Goal: Task Accomplishment & Management: Manage account settings

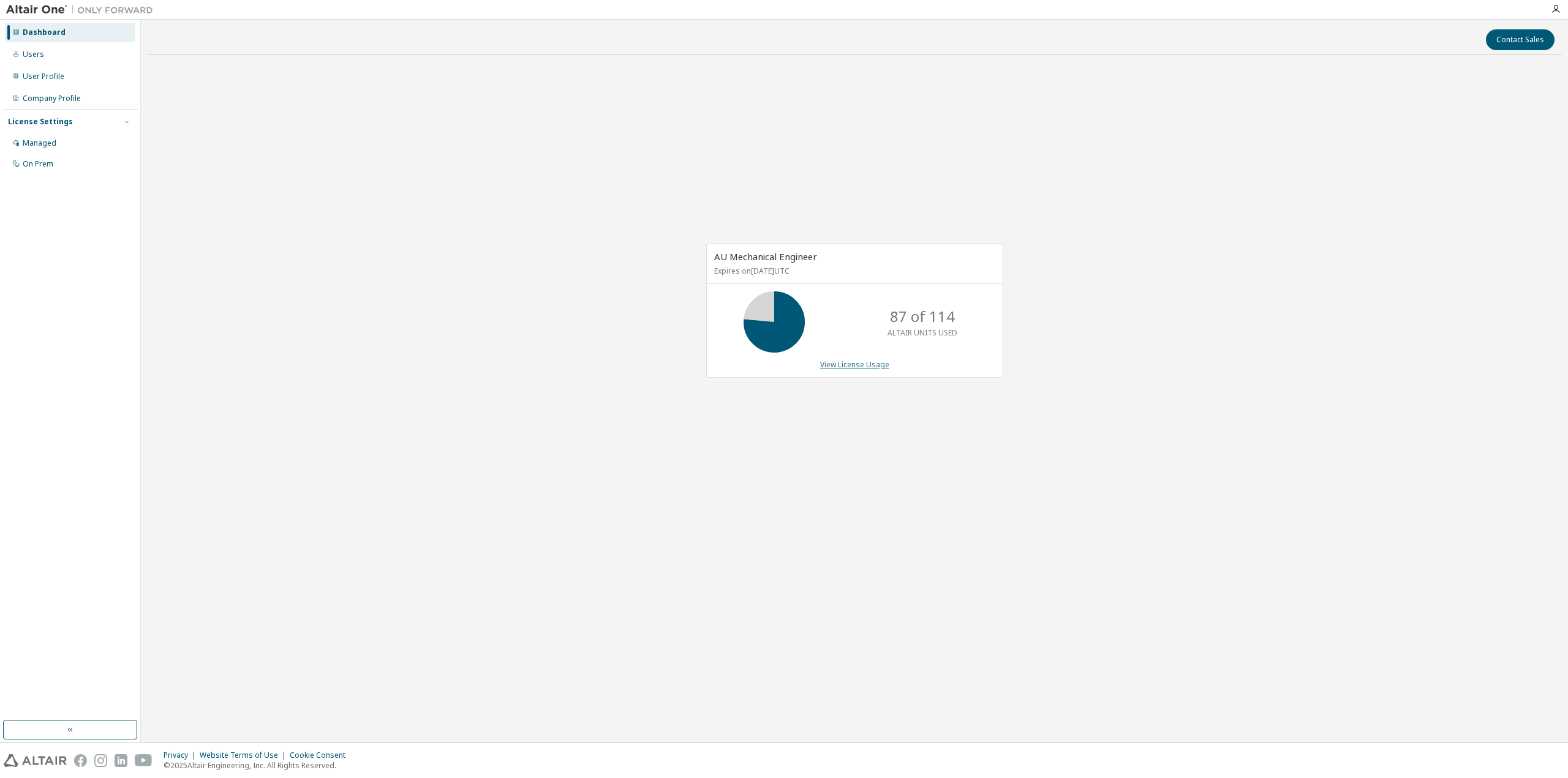
click at [868, 369] on link "View License Usage" at bounding box center [854, 364] width 69 height 10
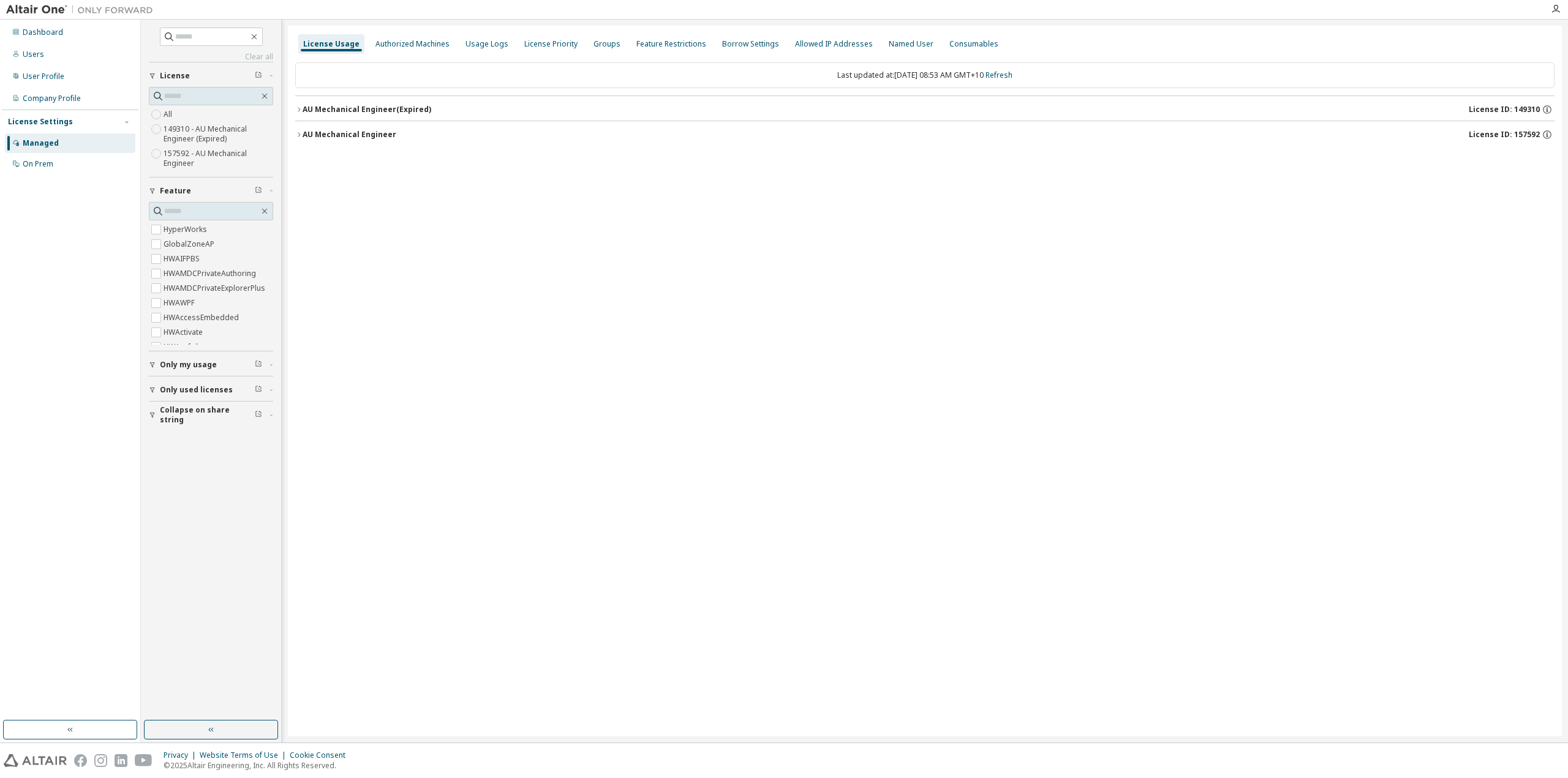
click at [394, 133] on div "AU Mechanical Engineer License ID: 157592" at bounding box center [928, 135] width 1252 height 11
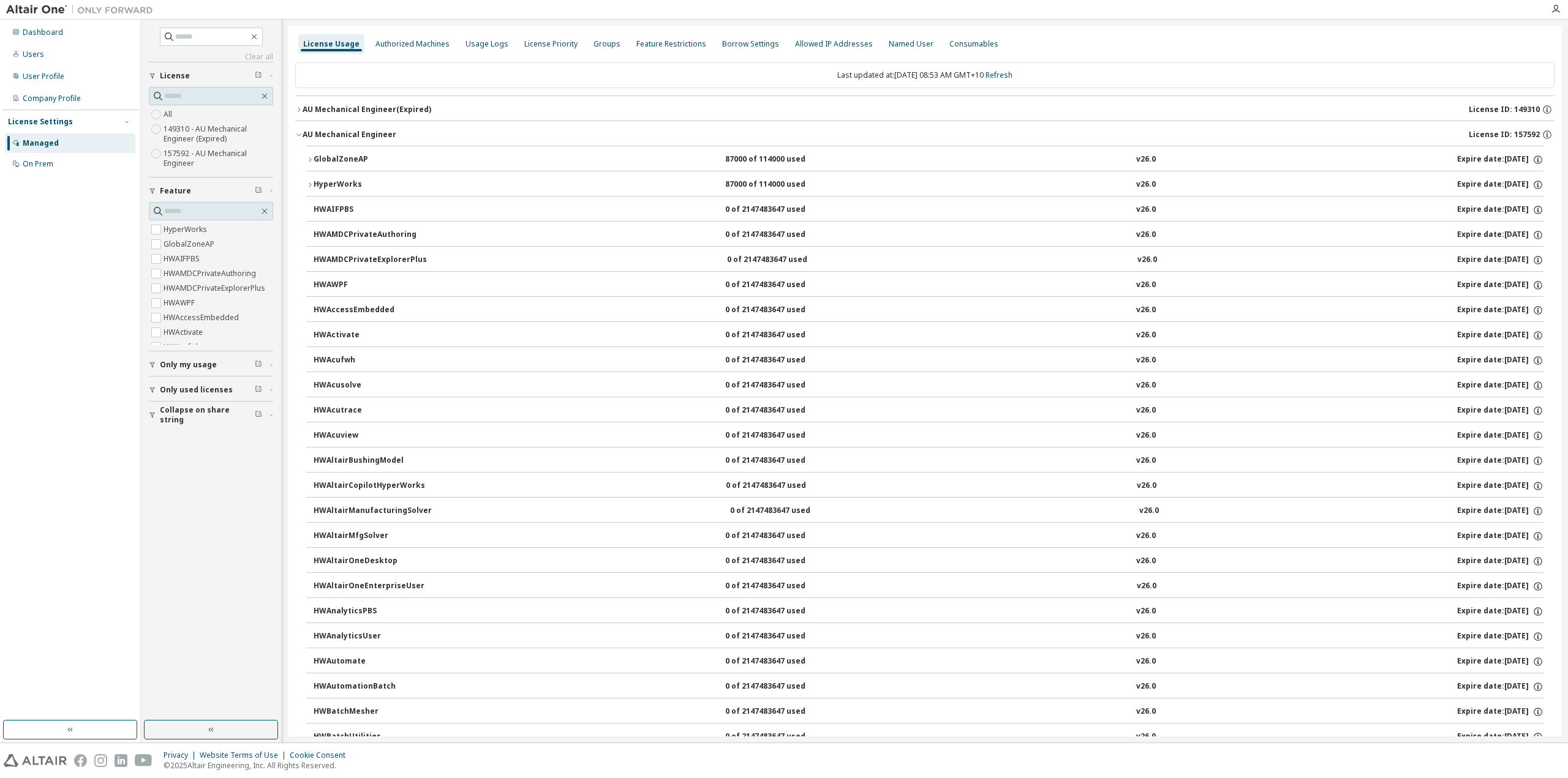
click at [370, 162] on div "GlobalZoneAP" at bounding box center [369, 160] width 110 height 11
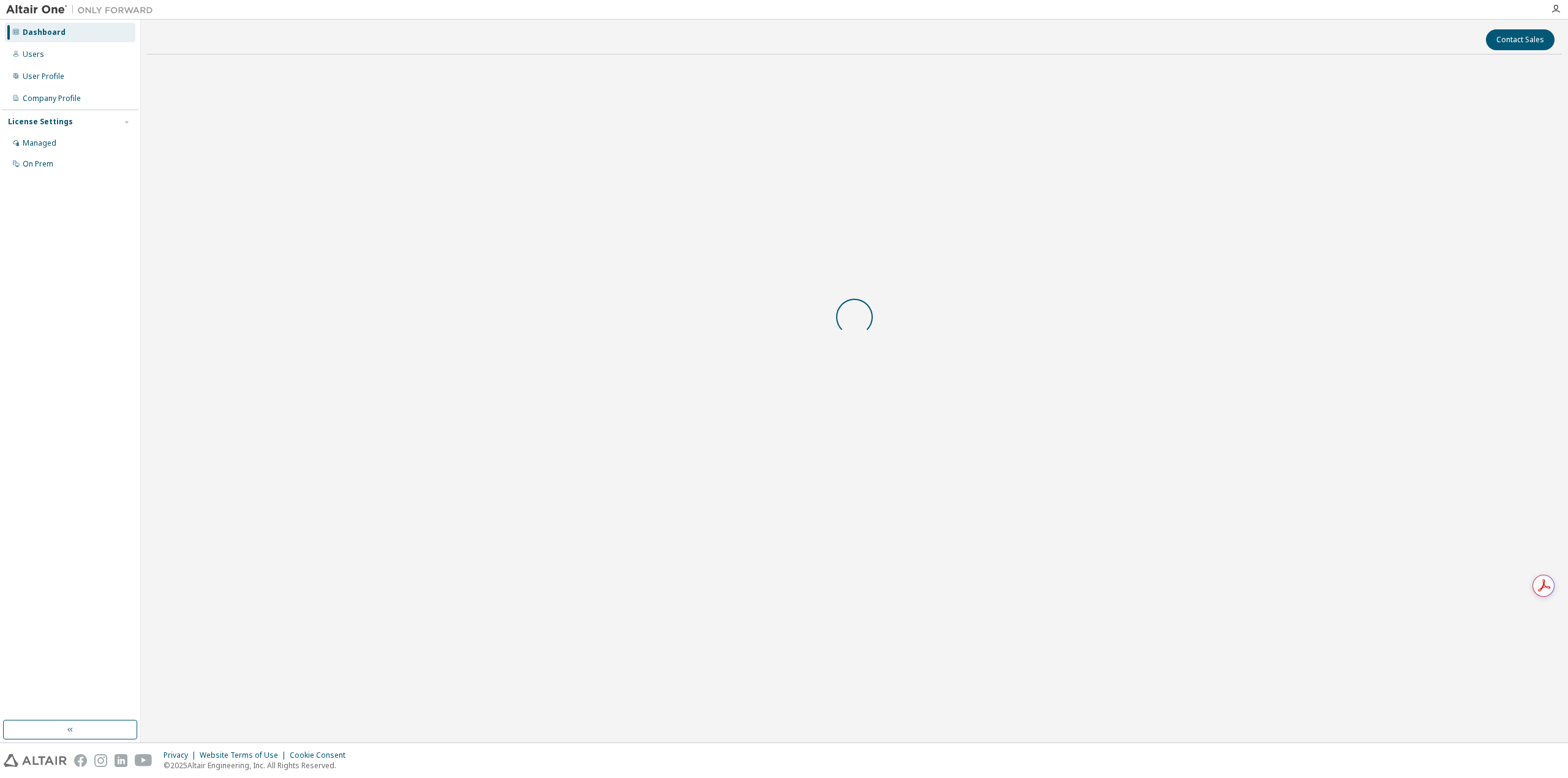
drag, startPoint x: 485, startPoint y: 253, endPoint x: 555, endPoint y: 271, distance: 72.3
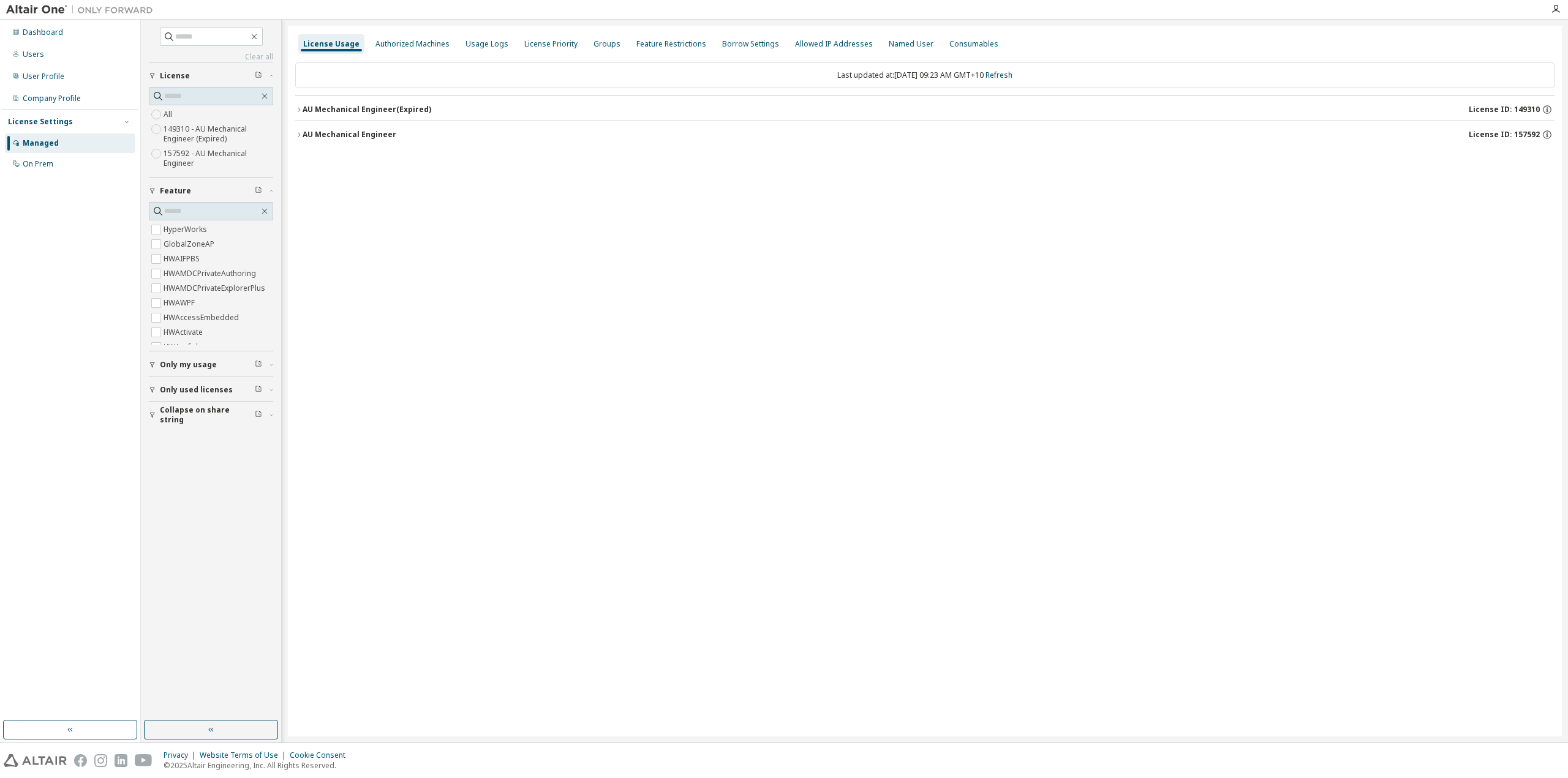
click at [370, 134] on div "AU Mechanical Engineer" at bounding box center [349, 135] width 93 height 10
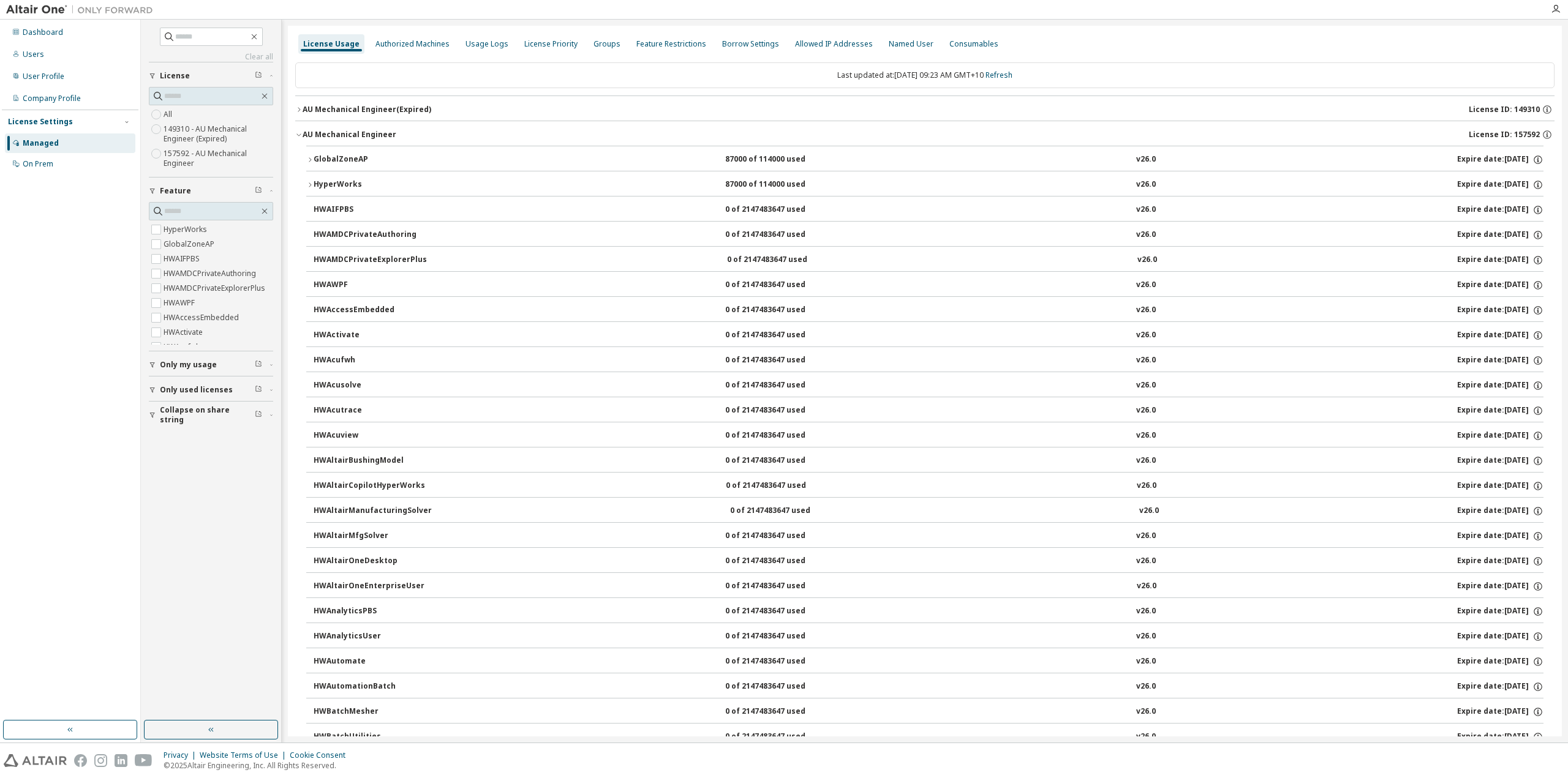
drag, startPoint x: 254, startPoint y: 121, endPoint x: 280, endPoint y: 121, distance: 26.0
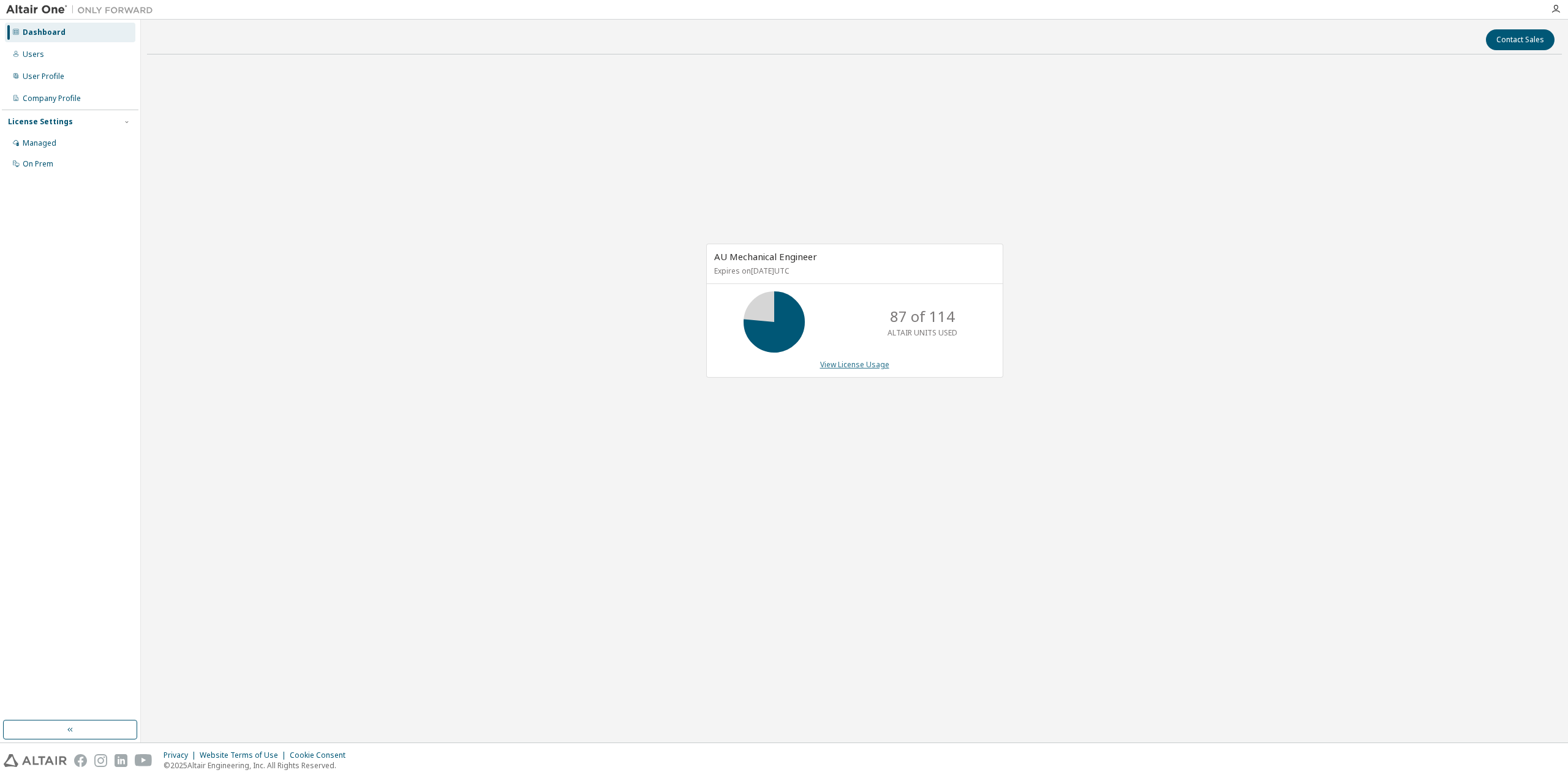
click at [861, 368] on link "View License Usage" at bounding box center [854, 364] width 69 height 10
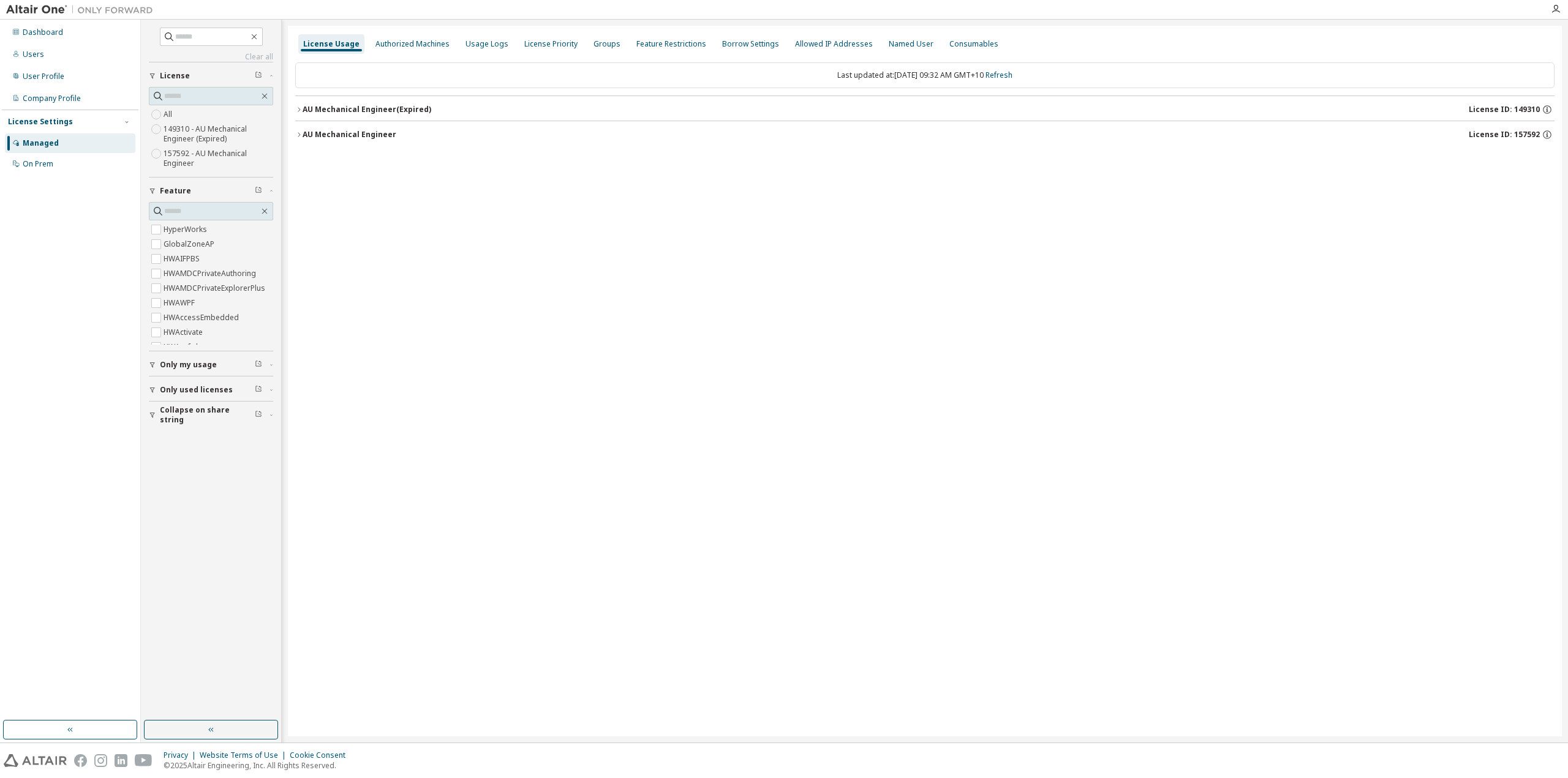
click at [476, 135] on div "AU Mechanical Engineer License ID: 157592" at bounding box center [928, 135] width 1252 height 11
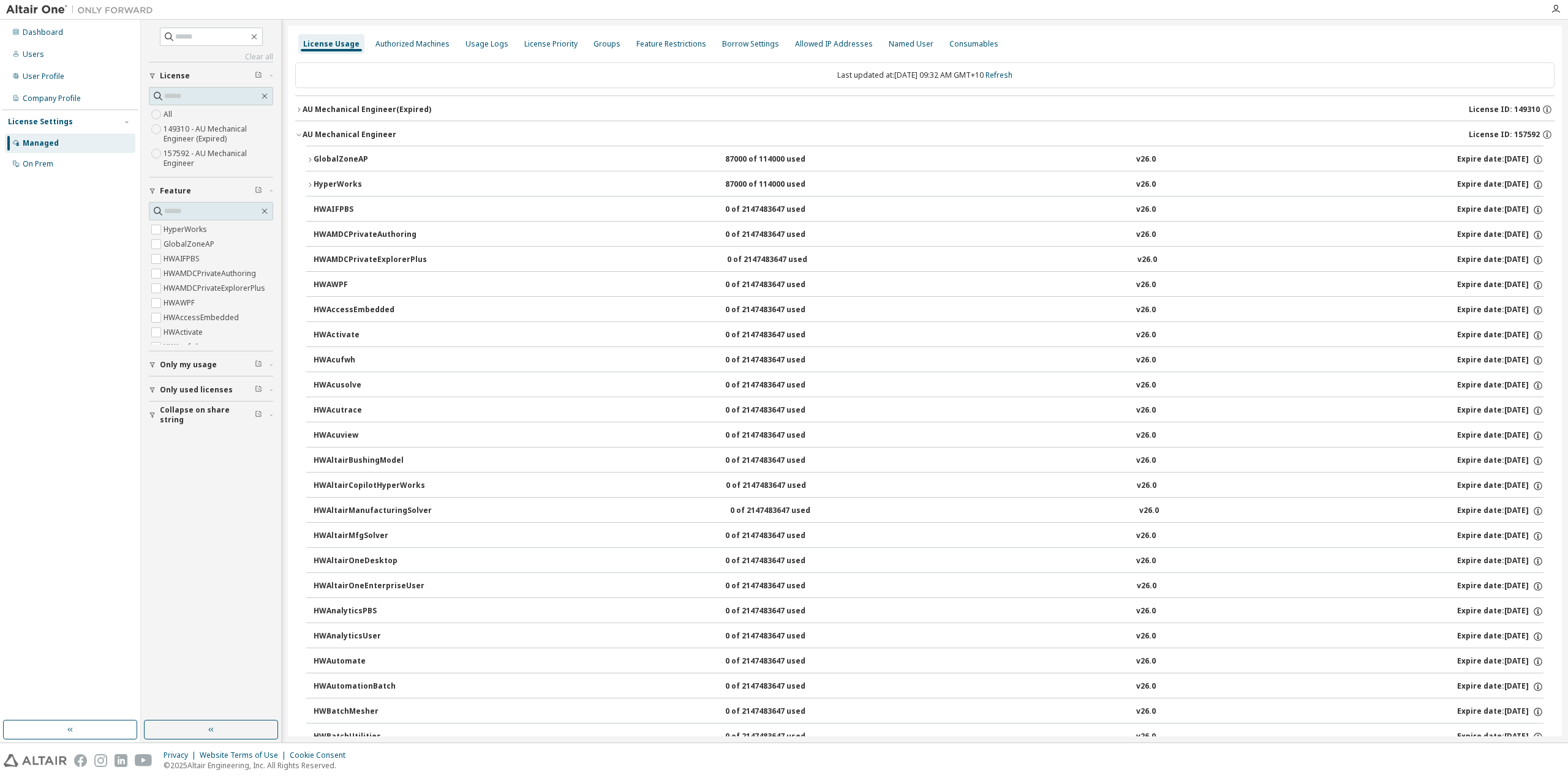
click at [473, 149] on button "GlobalZoneAP 87000 of 114000 used v26.0 Expire date: [DATE]" at bounding box center [924, 160] width 1237 height 27
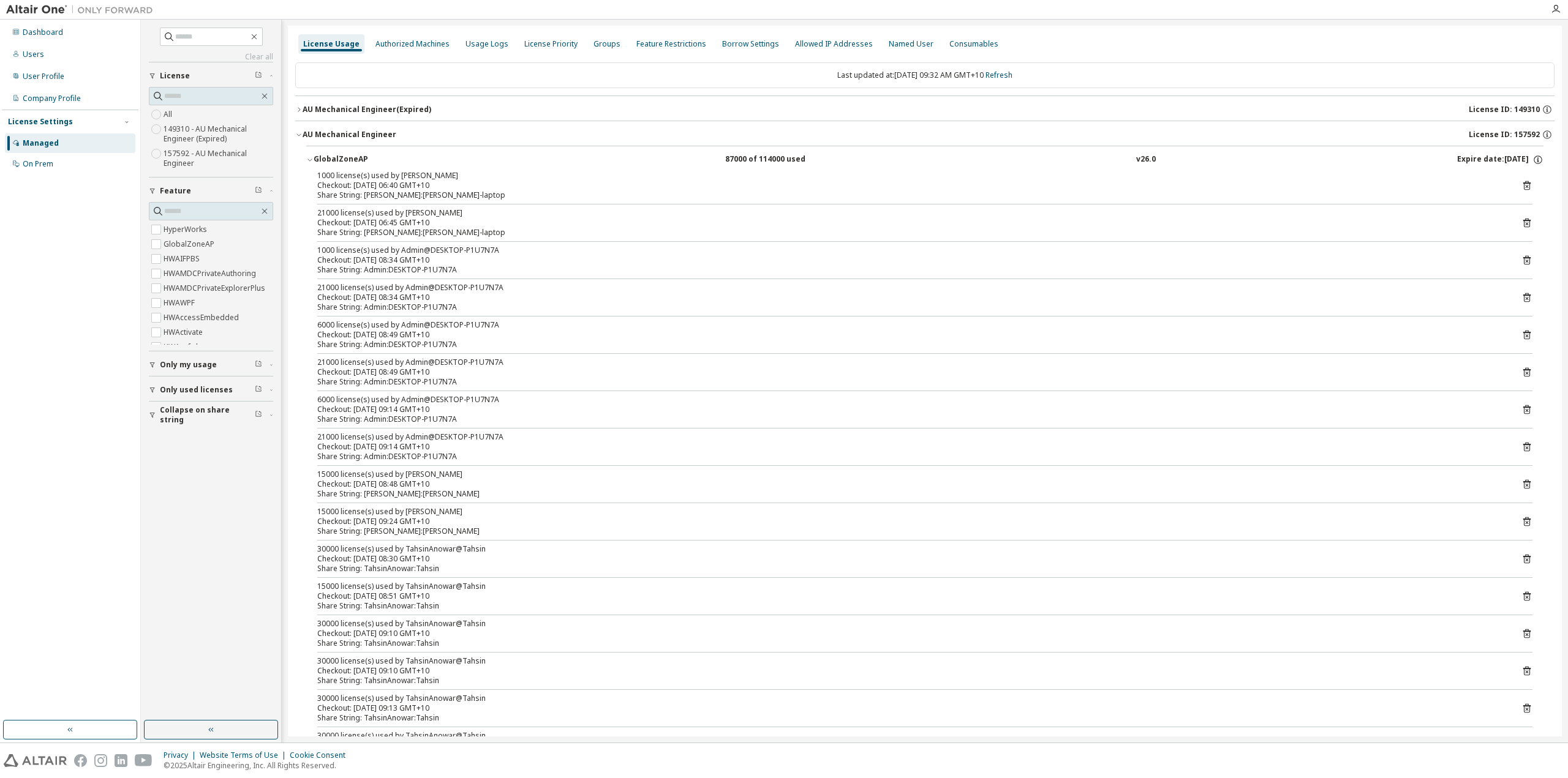
click at [470, 155] on div "GlobalZoneAP 87000 of 114000 used v26.0 Expire date: [DATE]" at bounding box center [928, 160] width 1230 height 11
